Goal: Task Accomplishment & Management: Complete application form

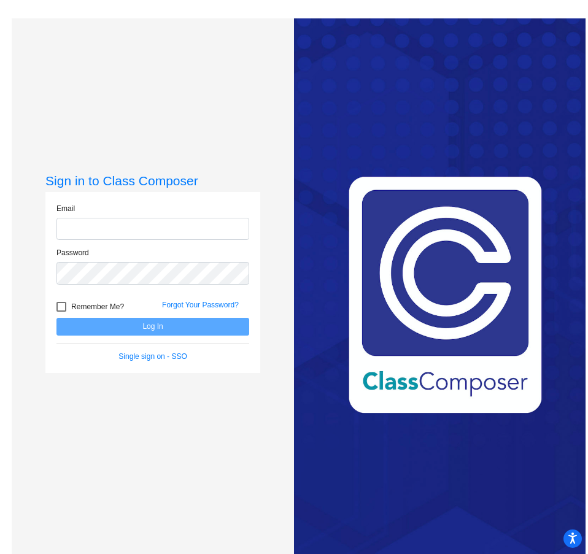
type input "[EMAIL_ADDRESS][PERSON_NAME][DOMAIN_NAME]"
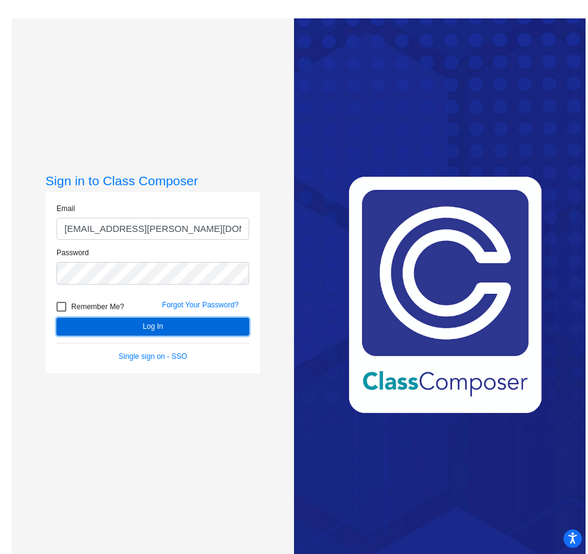
click at [106, 325] on button "Log In" at bounding box center [152, 327] width 193 height 18
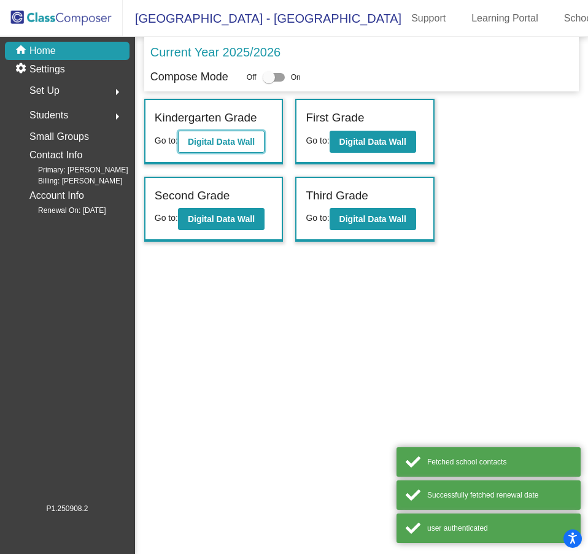
click at [234, 144] on b "Digital Data Wall" at bounding box center [221, 142] width 67 height 10
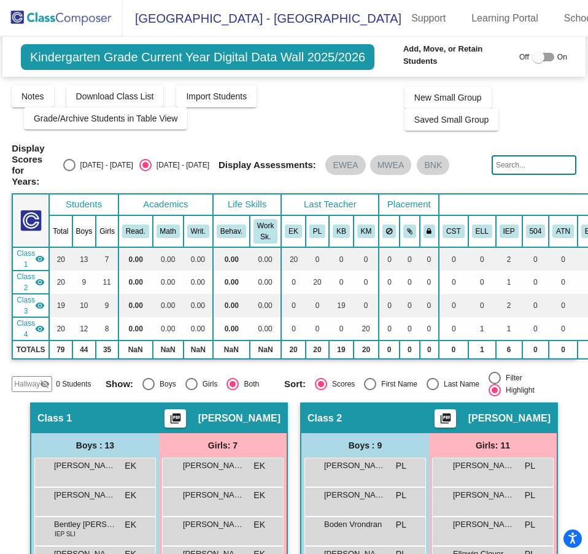
click at [547, 56] on div at bounding box center [543, 57] width 22 height 9
checkbox input "true"
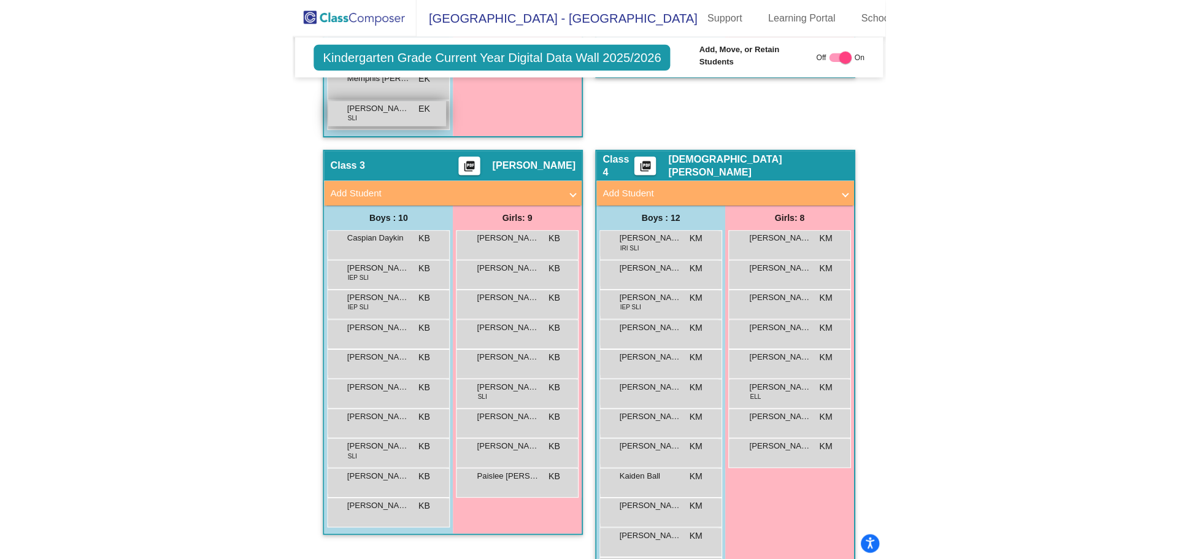
scroll to position [768, 0]
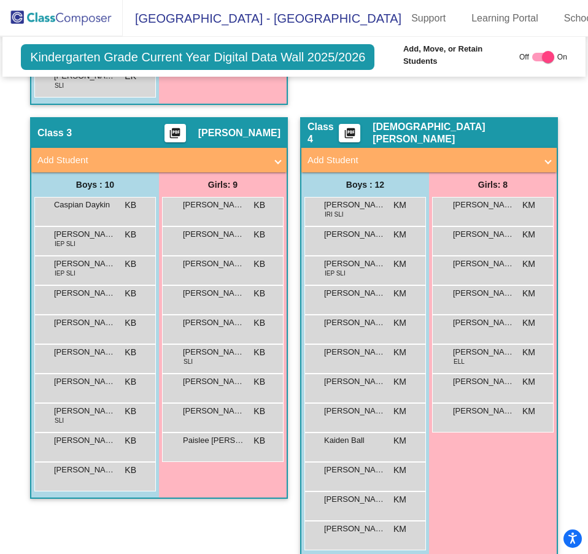
click at [128, 153] on mat-panel-title "Add Student" at bounding box center [151, 160] width 228 height 14
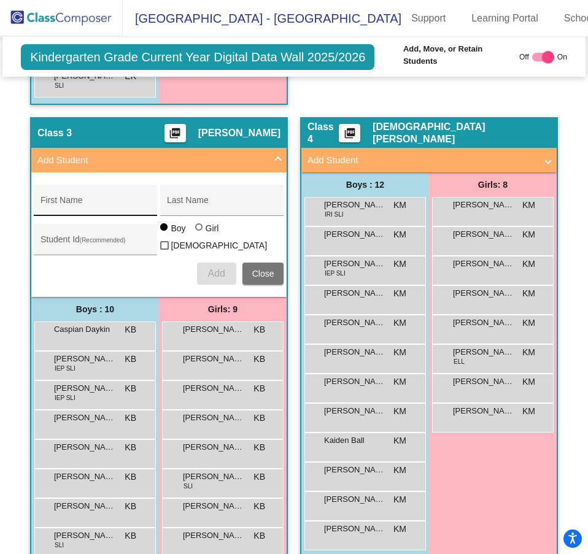
click at [42, 191] on div "First Name" at bounding box center [95, 203] width 110 height 25
type input "Adam"
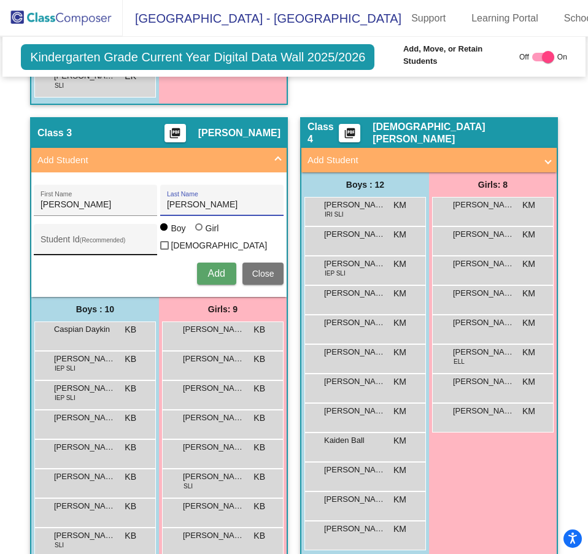
type input "Lykins-Spreeman"
click at [48, 239] on input "Student Id (Recommended)" at bounding box center [95, 244] width 110 height 10
type input "3710203"
click at [213, 268] on span "Add" at bounding box center [215, 273] width 17 height 10
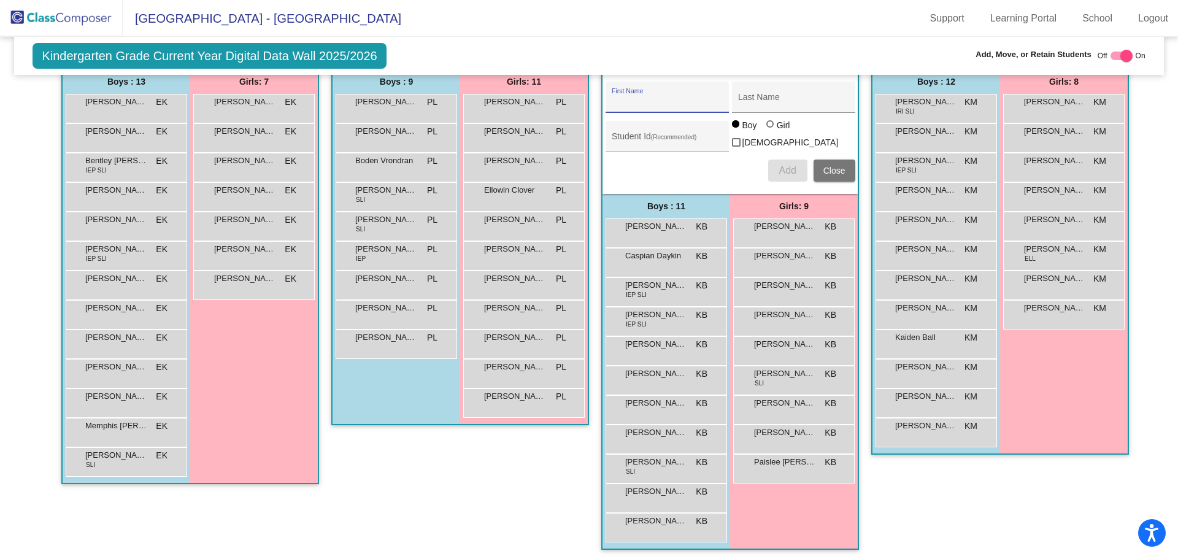
scroll to position [0, 0]
